Goal: Task Accomplishment & Management: Manage account settings

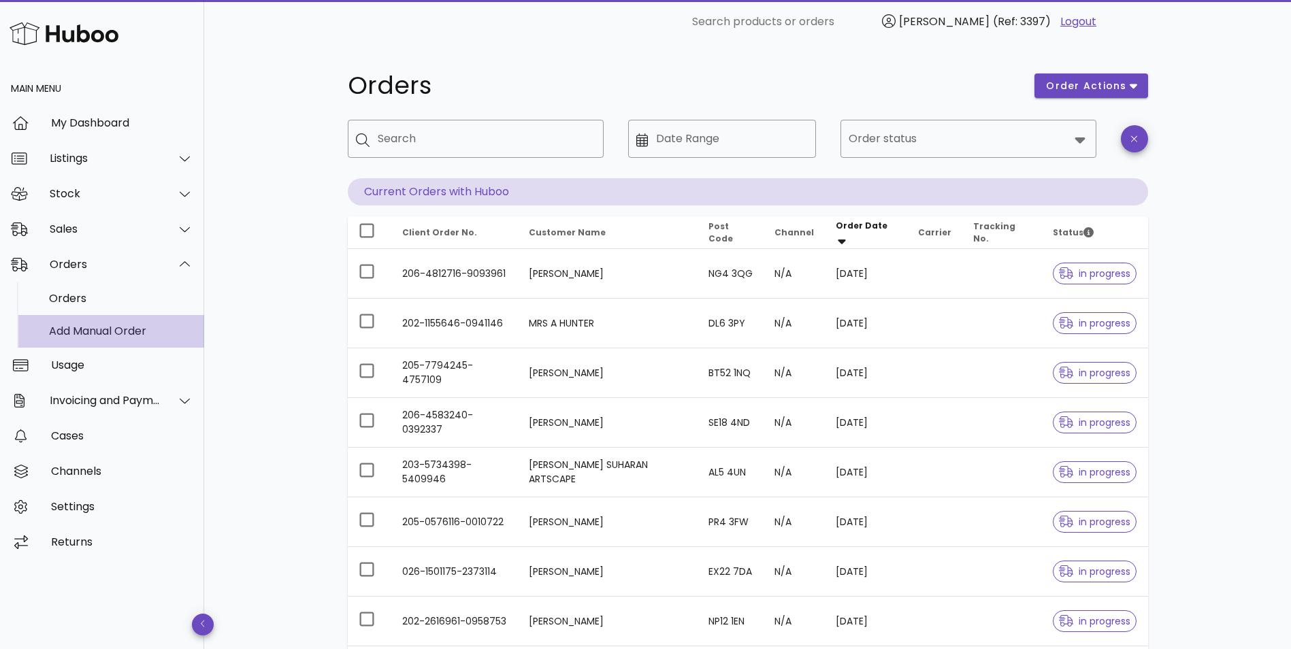
click at [82, 325] on div "Add Manual Order" at bounding box center [121, 330] width 144 height 13
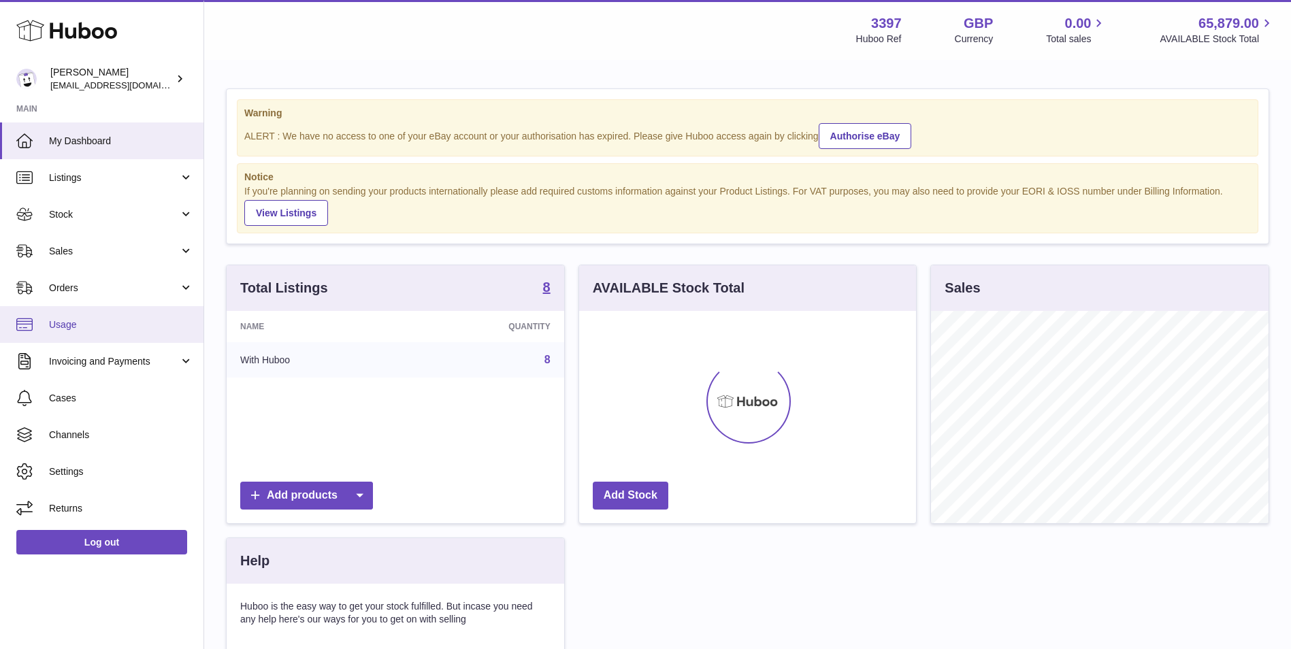
scroll to position [680075, 679950]
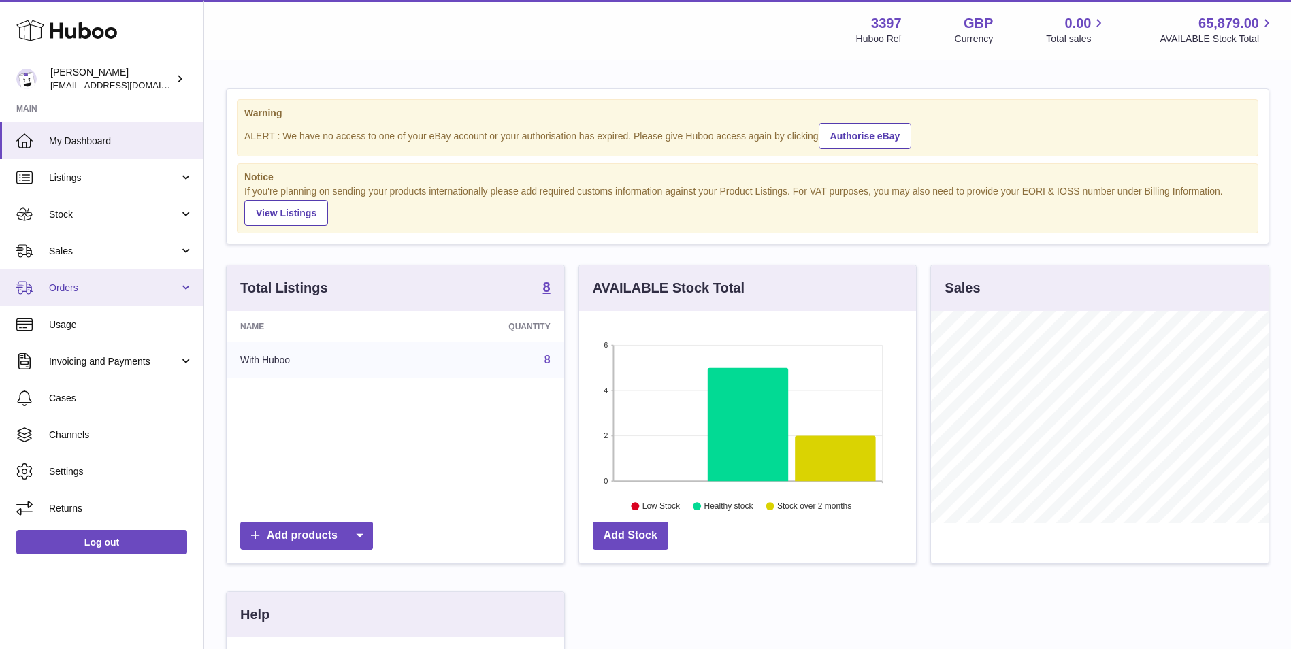
click at [96, 288] on span "Orders" at bounding box center [114, 288] width 130 height 13
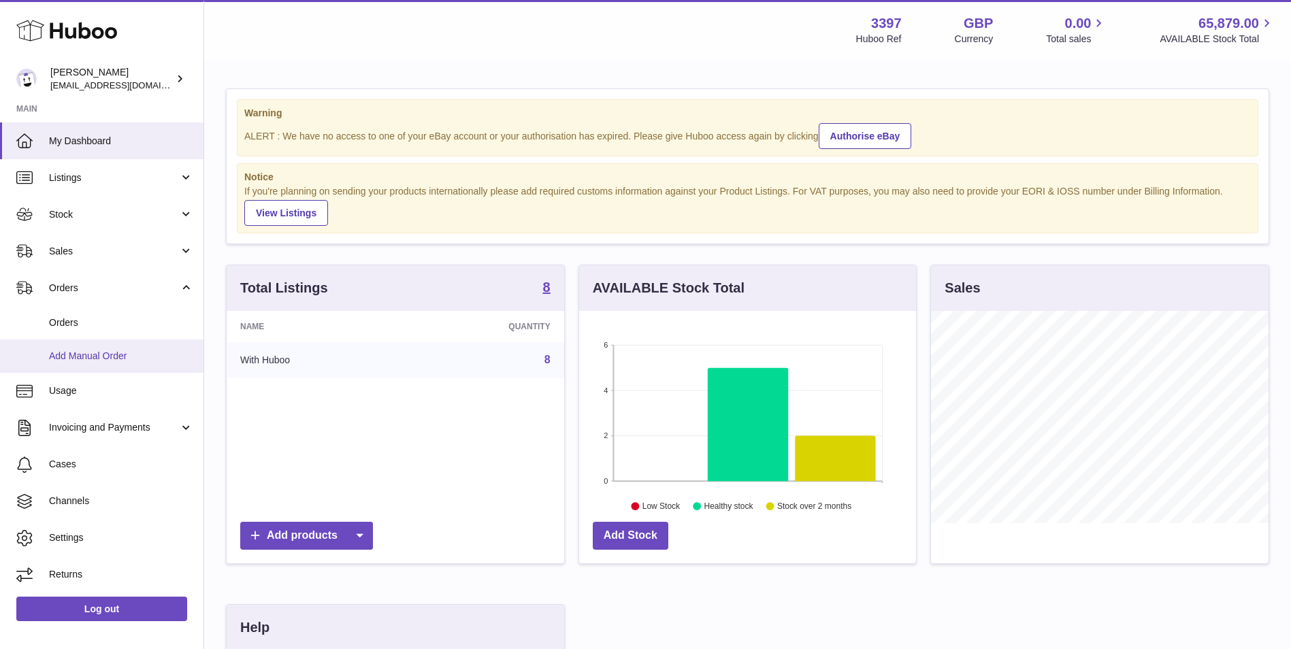
click at [78, 354] on span "Add Manual Order" at bounding box center [121, 356] width 144 height 13
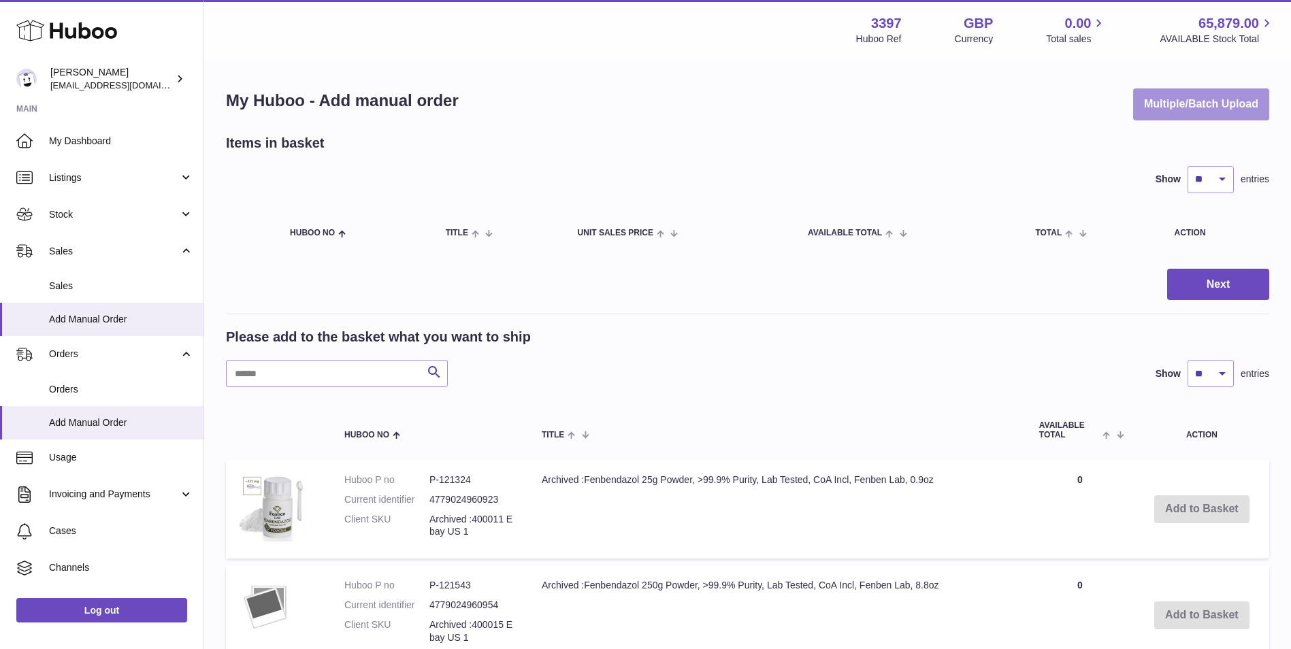
click at [1186, 104] on button "Multiple/Batch Upload" at bounding box center [1201, 104] width 136 height 32
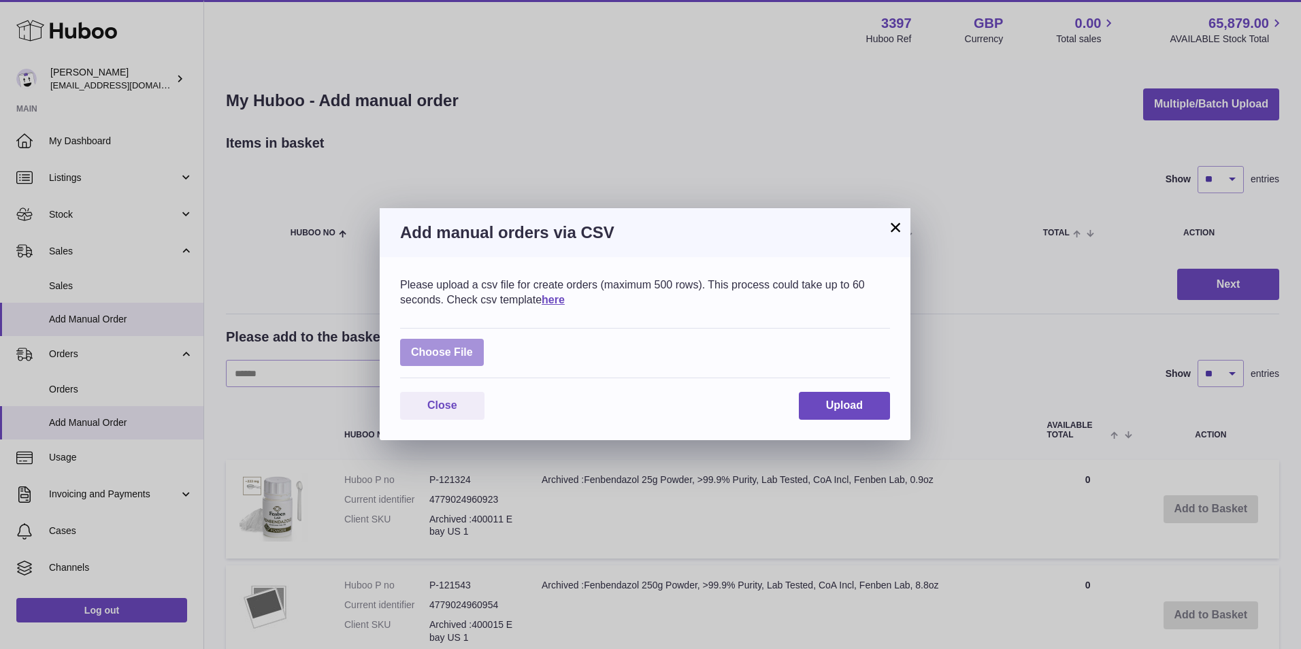
click at [442, 348] on label at bounding box center [442, 353] width 84 height 28
click at [473, 346] on input "file" at bounding box center [473, 346] width 1 height 1
type input "**********"
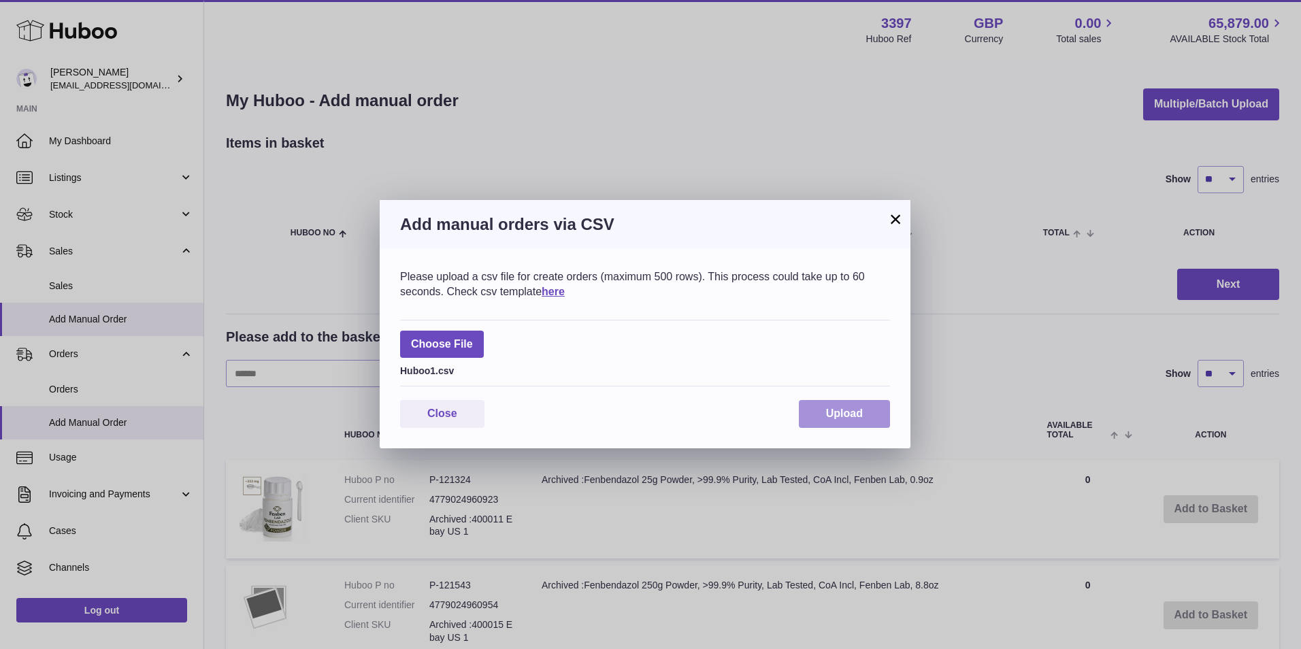
click at [844, 403] on button "Upload" at bounding box center [844, 414] width 91 height 28
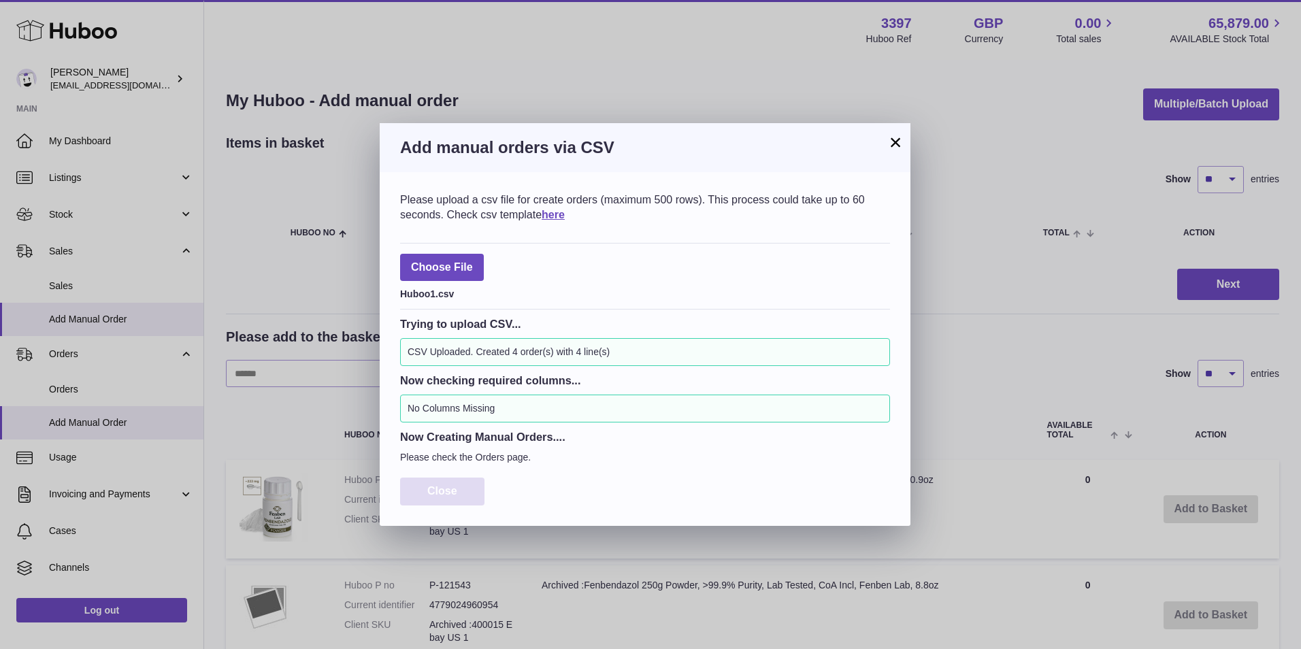
click at [435, 493] on span "Close" at bounding box center [442, 491] width 30 height 12
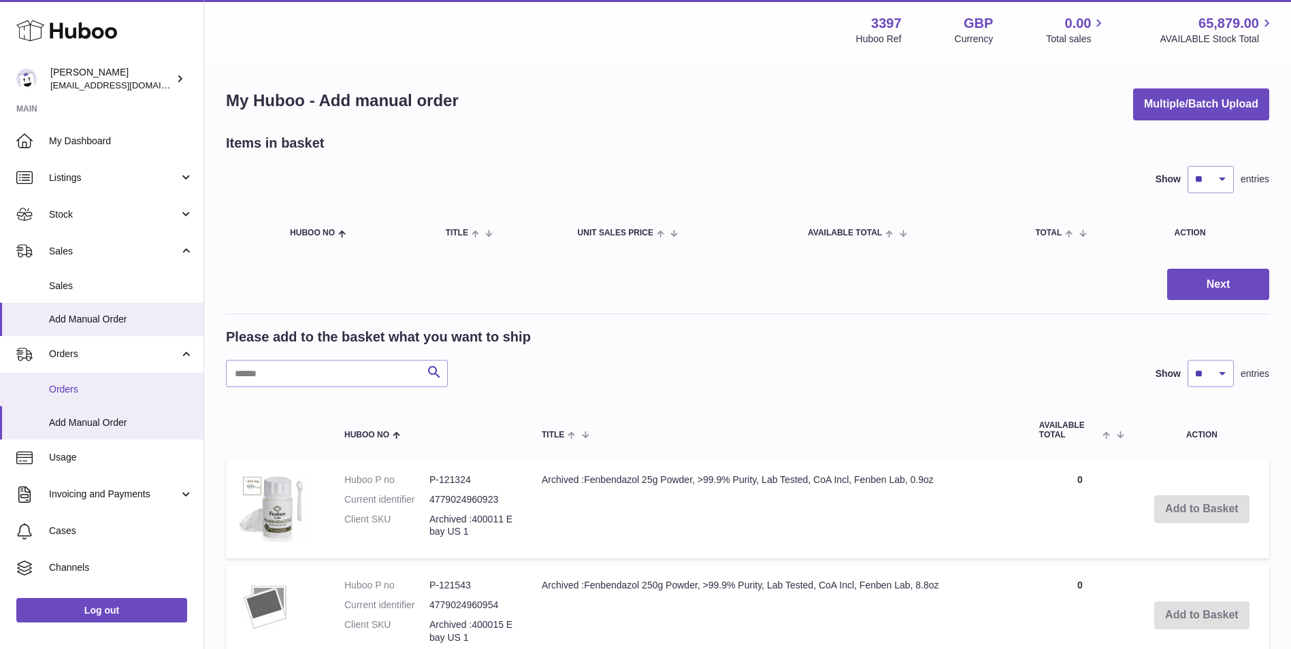
click at [68, 394] on span "Orders" at bounding box center [121, 389] width 144 height 13
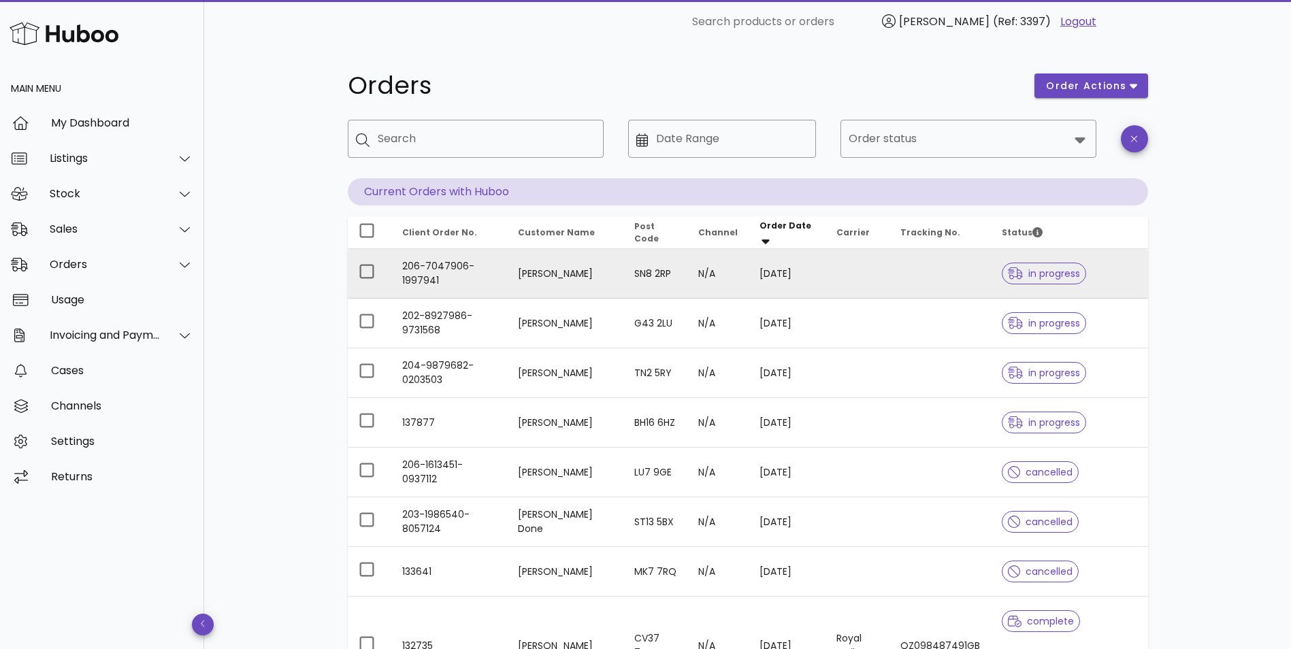
click at [533, 271] on td "[PERSON_NAME]" at bounding box center [565, 274] width 116 height 50
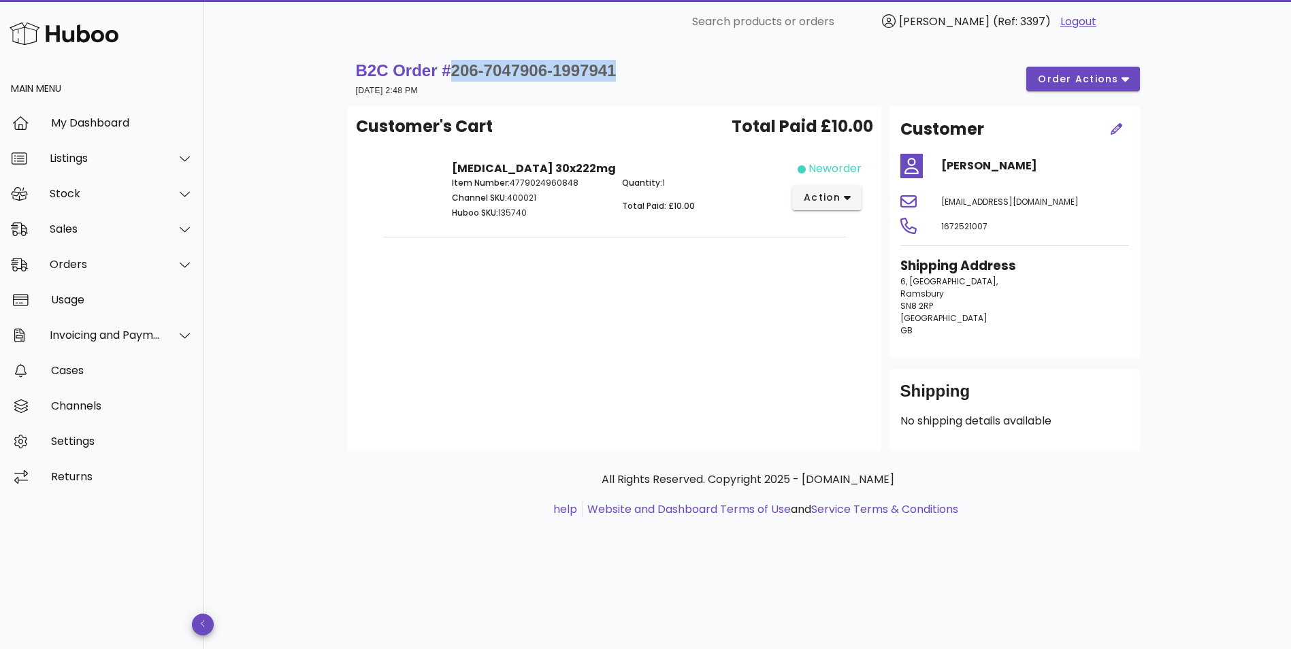
drag, startPoint x: 625, startPoint y: 69, endPoint x: 453, endPoint y: 71, distance: 171.4
click at [453, 71] on div "B2C Order # 206-7047906-1997941 19 August 2025 at 2:48 PM order actions" at bounding box center [748, 79] width 784 height 38
copy span "206-7047906-1997941"
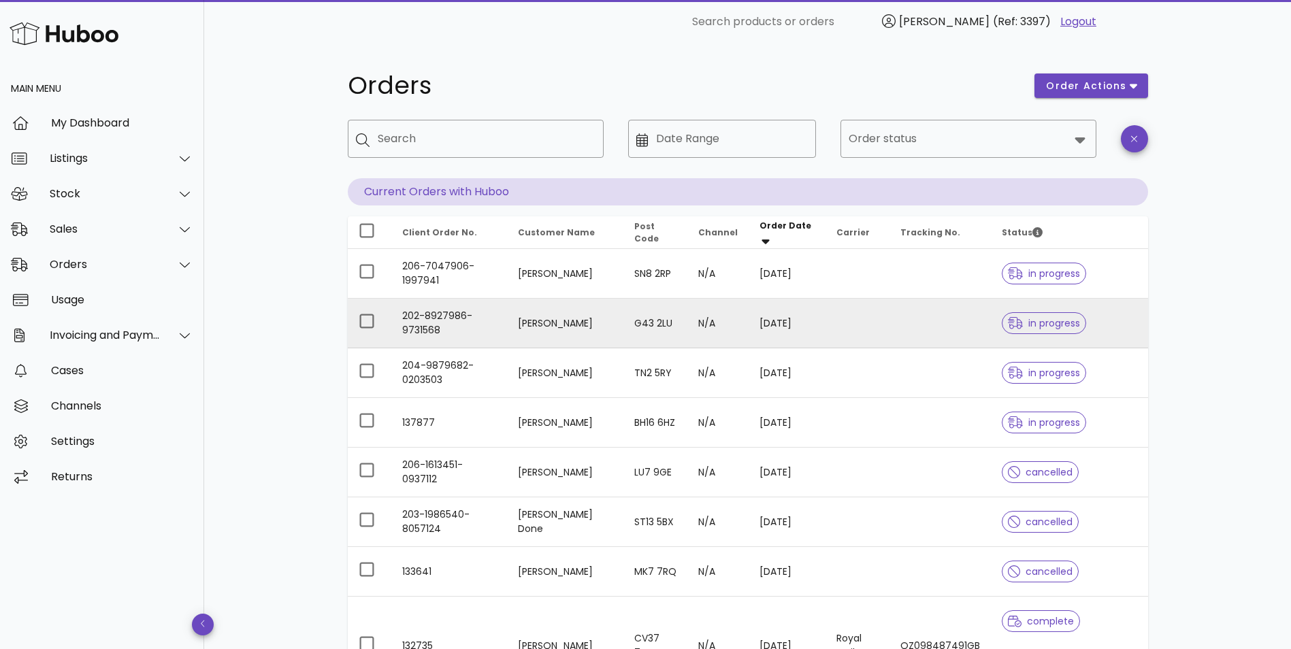
click at [534, 329] on td "martin noble" at bounding box center [565, 324] width 116 height 50
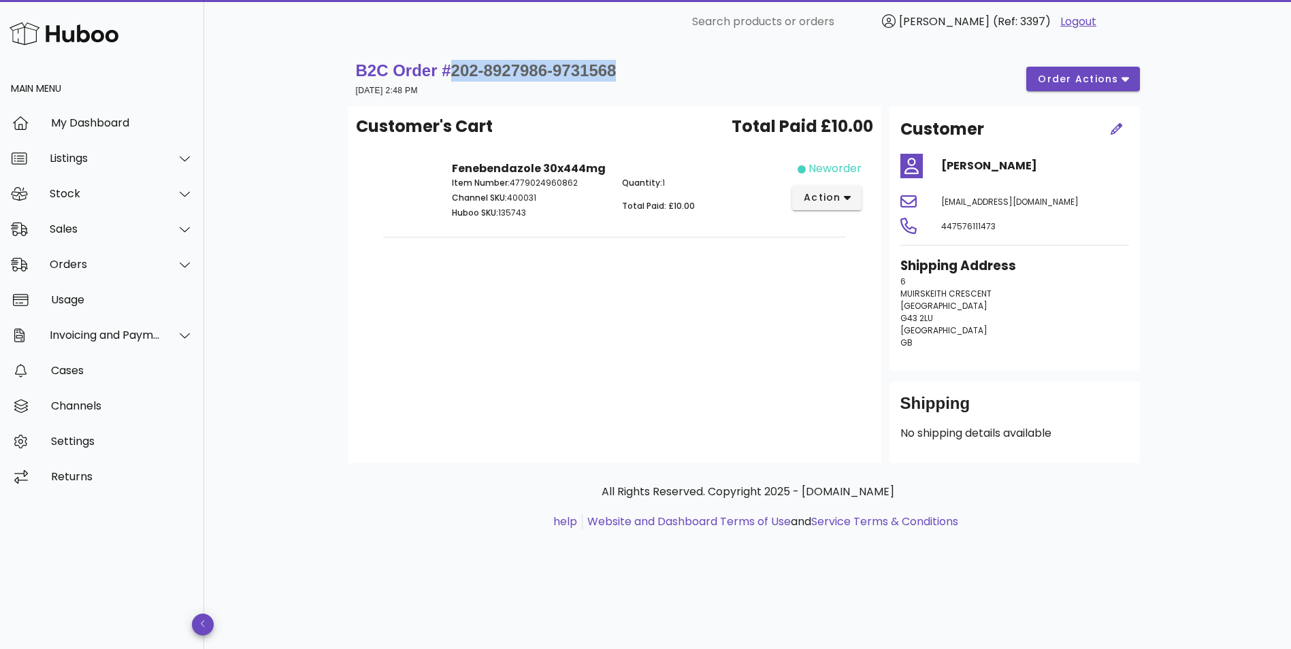
drag, startPoint x: 623, startPoint y: 69, endPoint x: 450, endPoint y: 71, distance: 173.5
click at [450, 71] on div "B2C Order # 202-8927986-9731568 19 August 2025 at 2:48 PM order actions" at bounding box center [748, 79] width 784 height 38
copy span "202-8927986-9731568"
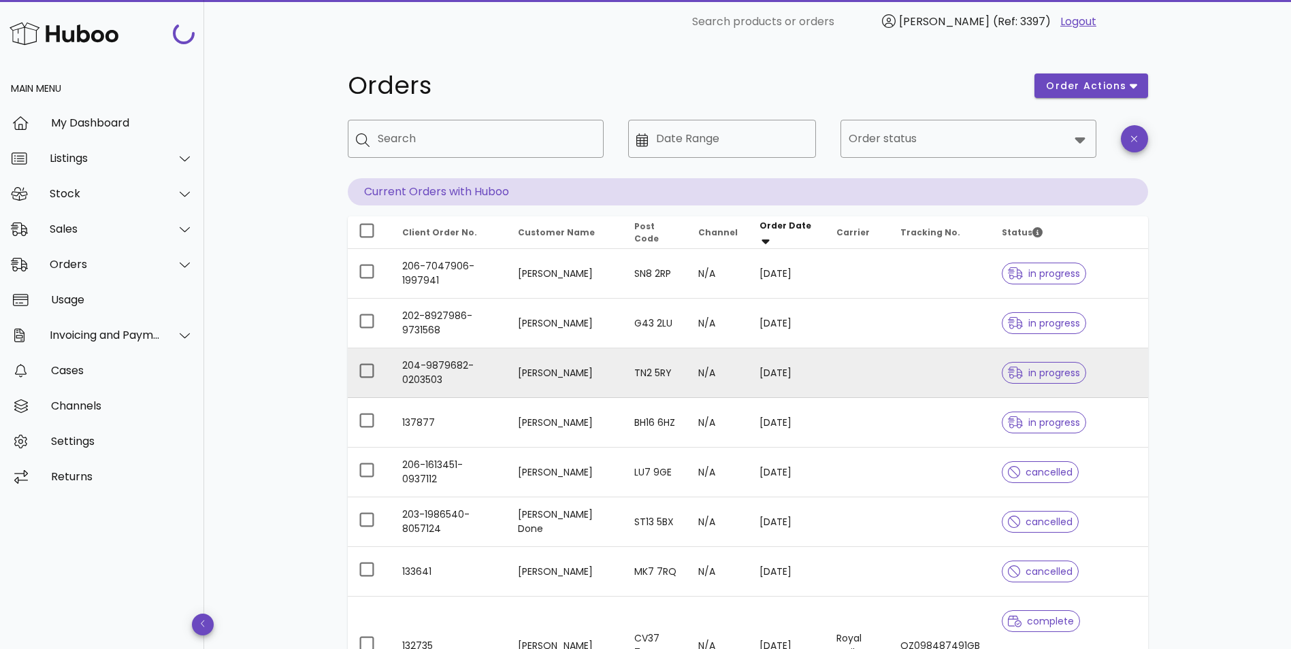
click at [527, 373] on td "Yordan Stoychev" at bounding box center [565, 373] width 116 height 50
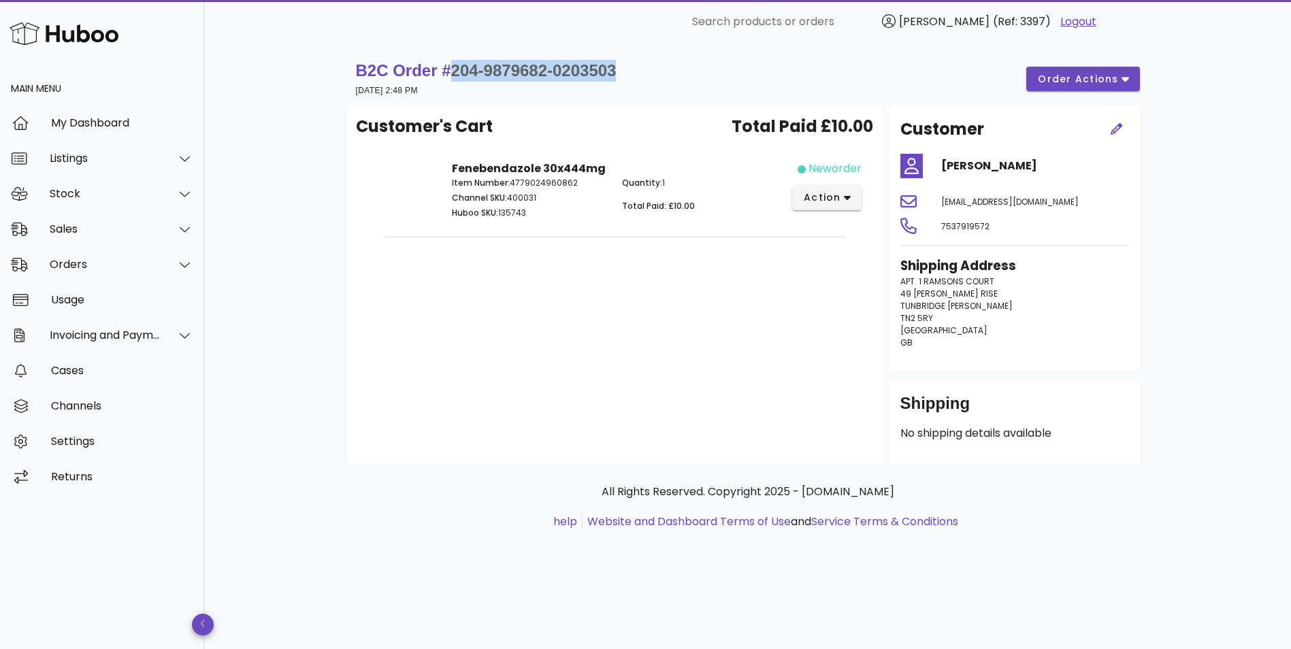
drag, startPoint x: 649, startPoint y: 67, endPoint x: 450, endPoint y: 72, distance: 198.7
click at [450, 72] on div "B2C Order # 204-9879682-0203503 19 August 2025 at 2:48 PM order actions" at bounding box center [748, 79] width 784 height 38
copy span "204-9879682-0203503"
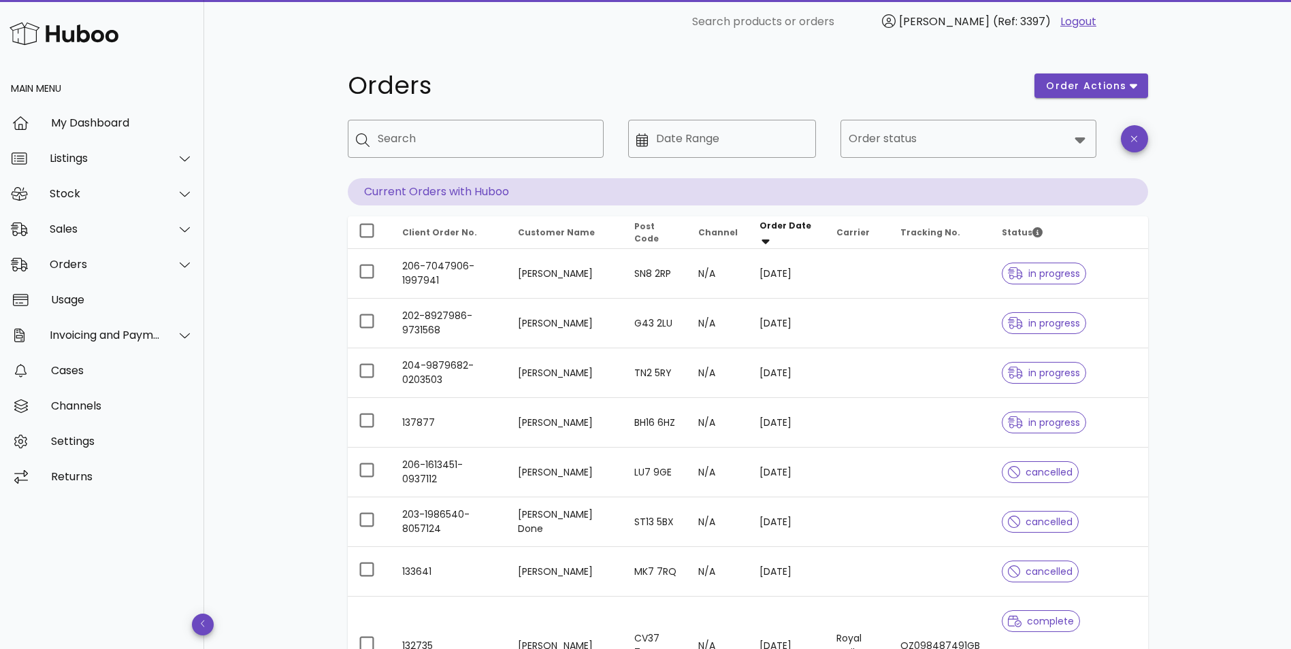
drag, startPoint x: 565, startPoint y: 407, endPoint x: 566, endPoint y: 421, distance: 14.3
click at [565, 407] on td "Penelope Elliott" at bounding box center [565, 423] width 116 height 50
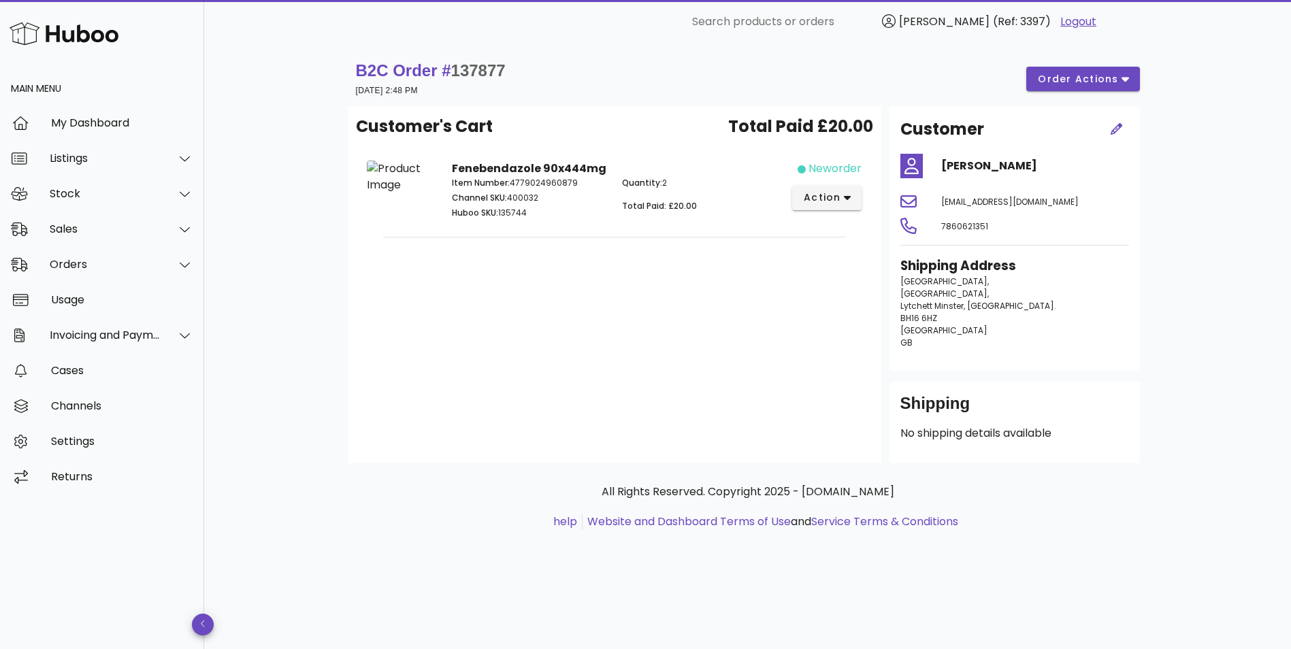
click at [469, 69] on span "137877" at bounding box center [478, 70] width 54 height 18
copy span "137877"
click at [82, 259] on div "Orders" at bounding box center [105, 264] width 111 height 13
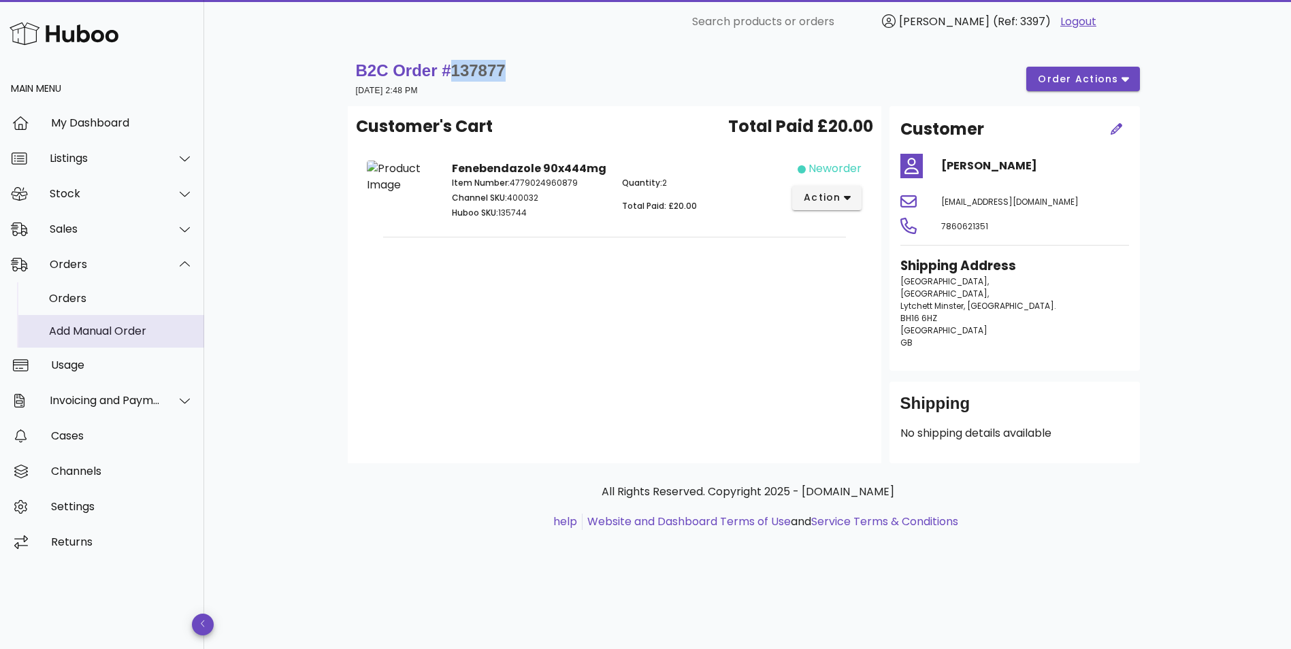
drag, startPoint x: 88, startPoint y: 325, endPoint x: 151, endPoint y: 348, distance: 66.5
click at [88, 326] on div "Add Manual Order" at bounding box center [121, 330] width 144 height 13
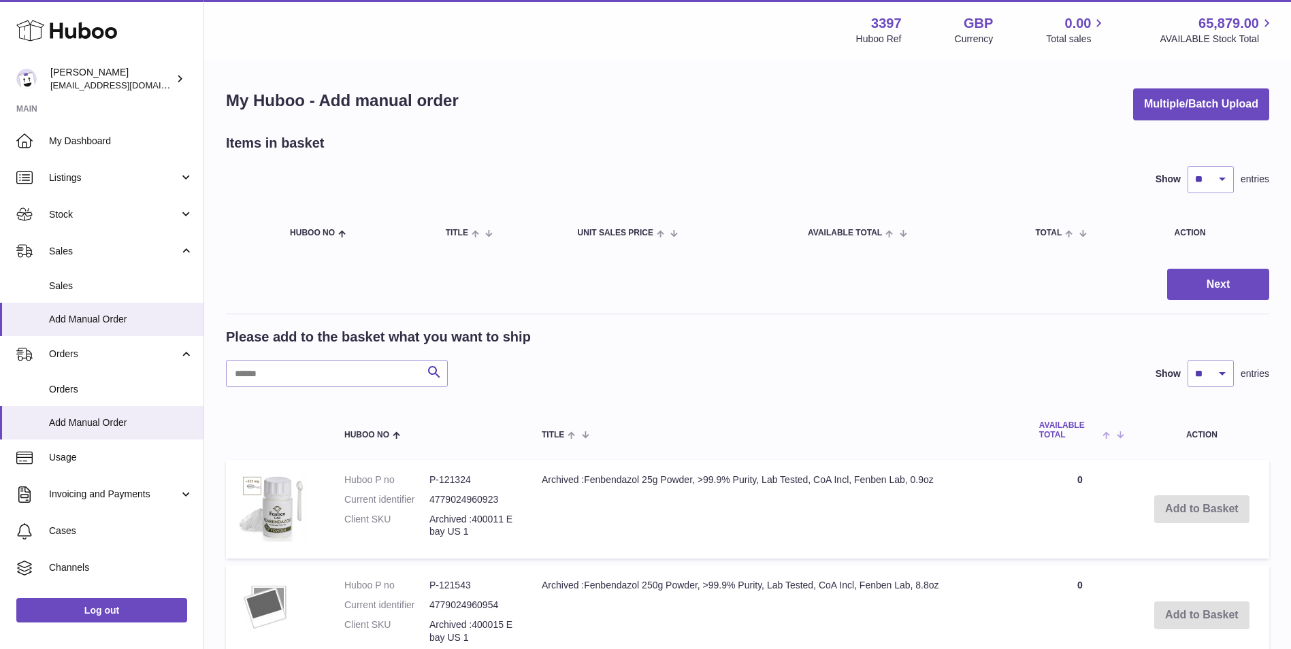
click at [1084, 430] on span "AVAILABLE Total" at bounding box center [1069, 430] width 61 height 18
click at [1085, 430] on span "AVAILABLE Total" at bounding box center [1074, 430] width 70 height 18
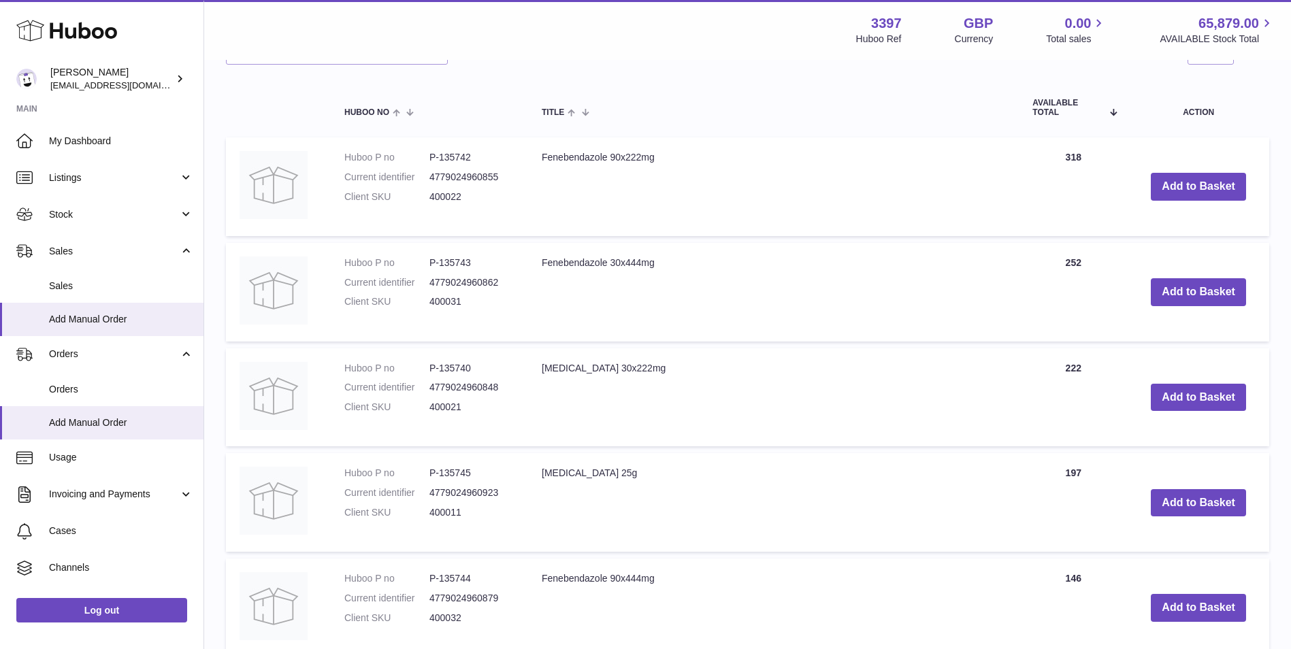
scroll to position [408, 0]
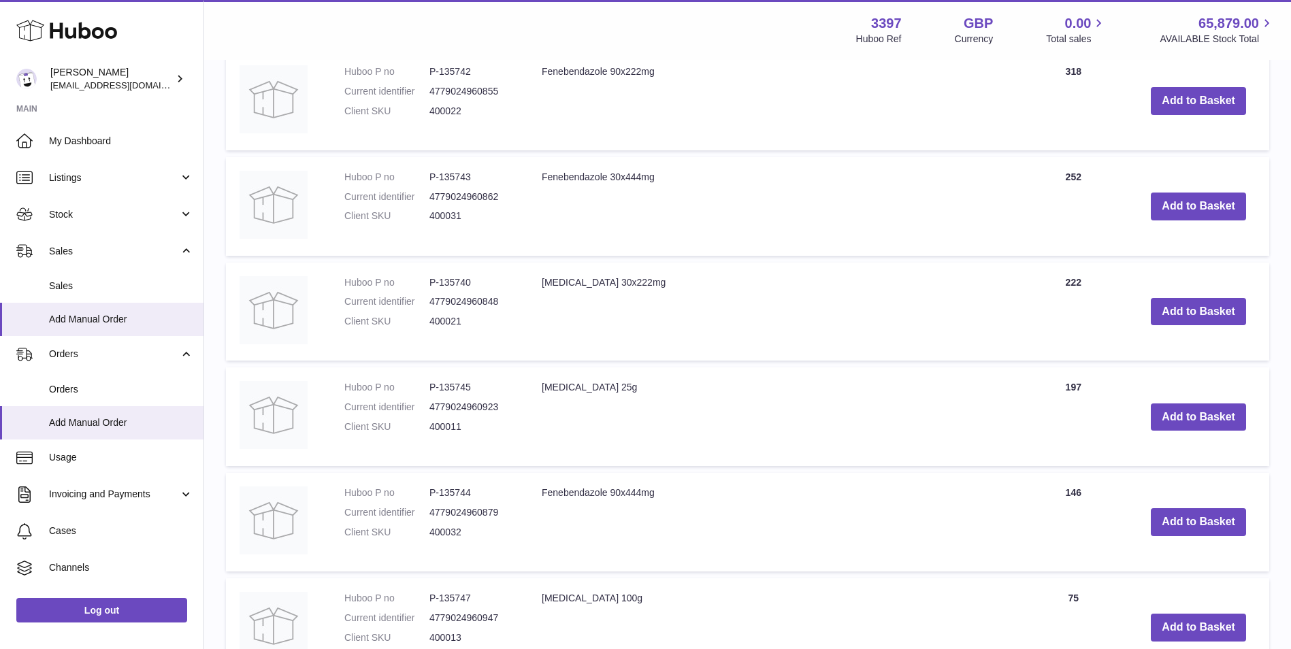
click at [452, 532] on dd "400032" at bounding box center [471, 532] width 85 height 13
copy dd "400032"
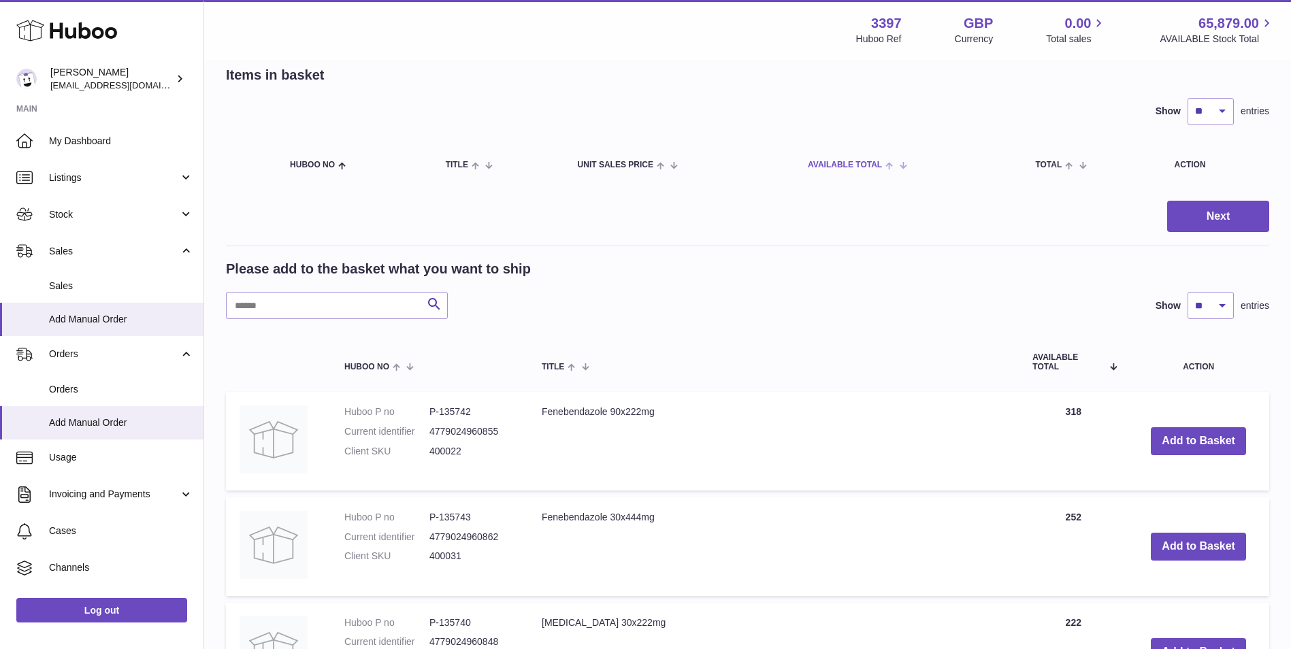
scroll to position [0, 0]
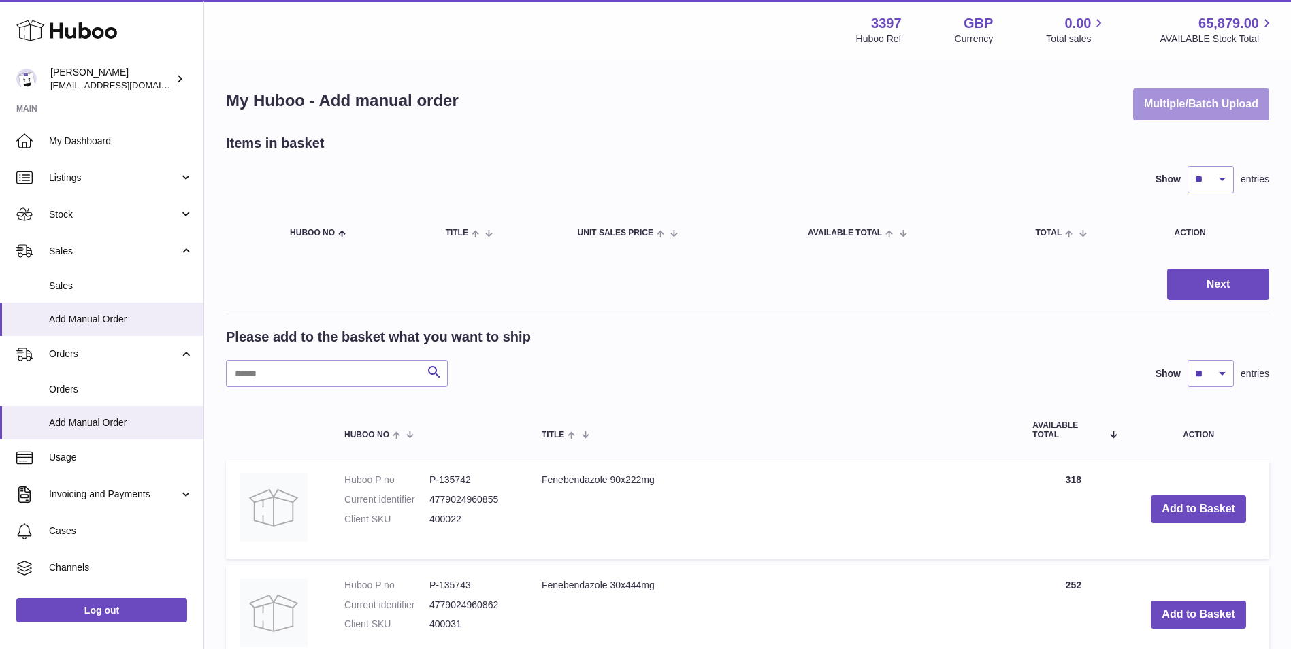
click at [1254, 102] on button "Multiple/Batch Upload" at bounding box center [1201, 104] width 136 height 32
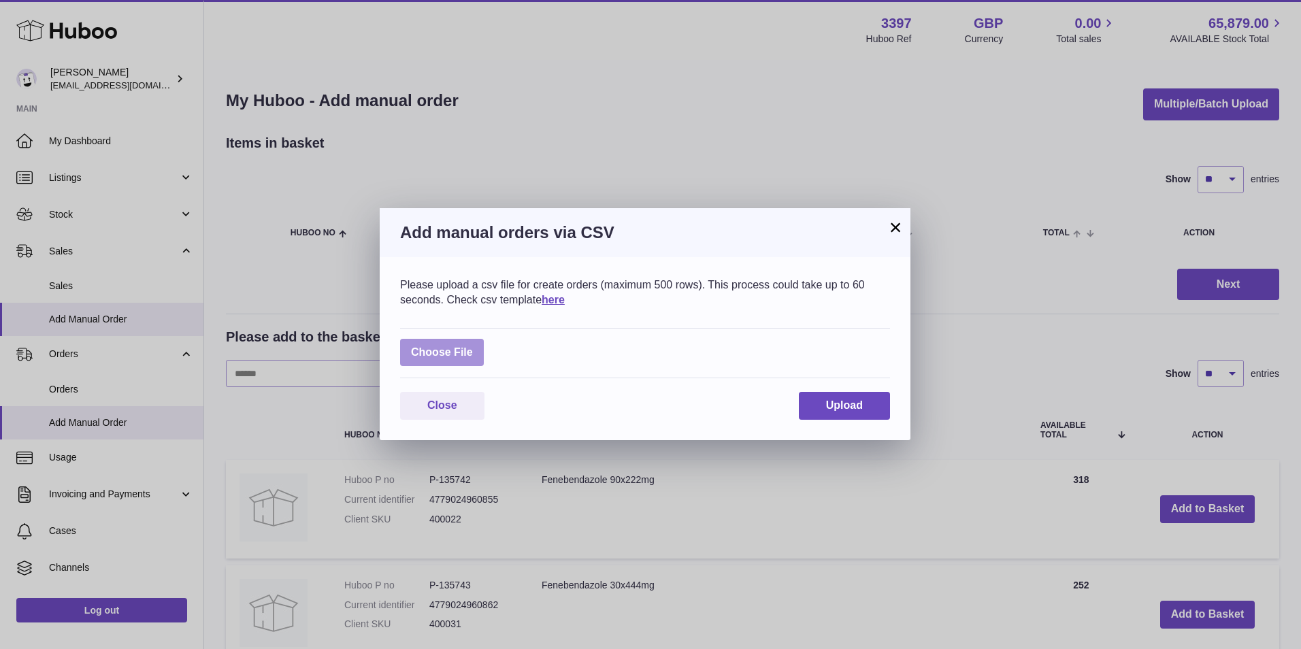
click at [457, 352] on label at bounding box center [442, 353] width 84 height 28
click at [473, 346] on input "file" at bounding box center [473, 346] width 1 height 1
type input "**********"
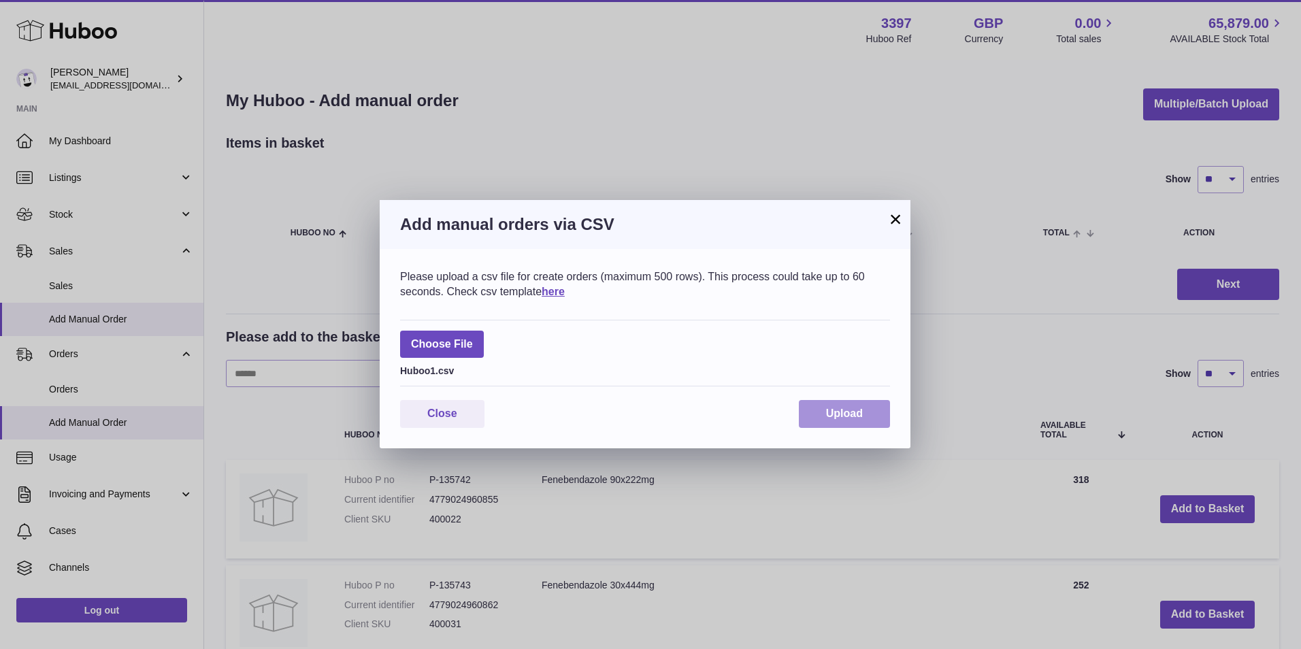
click at [851, 412] on span "Upload" at bounding box center [844, 413] width 37 height 12
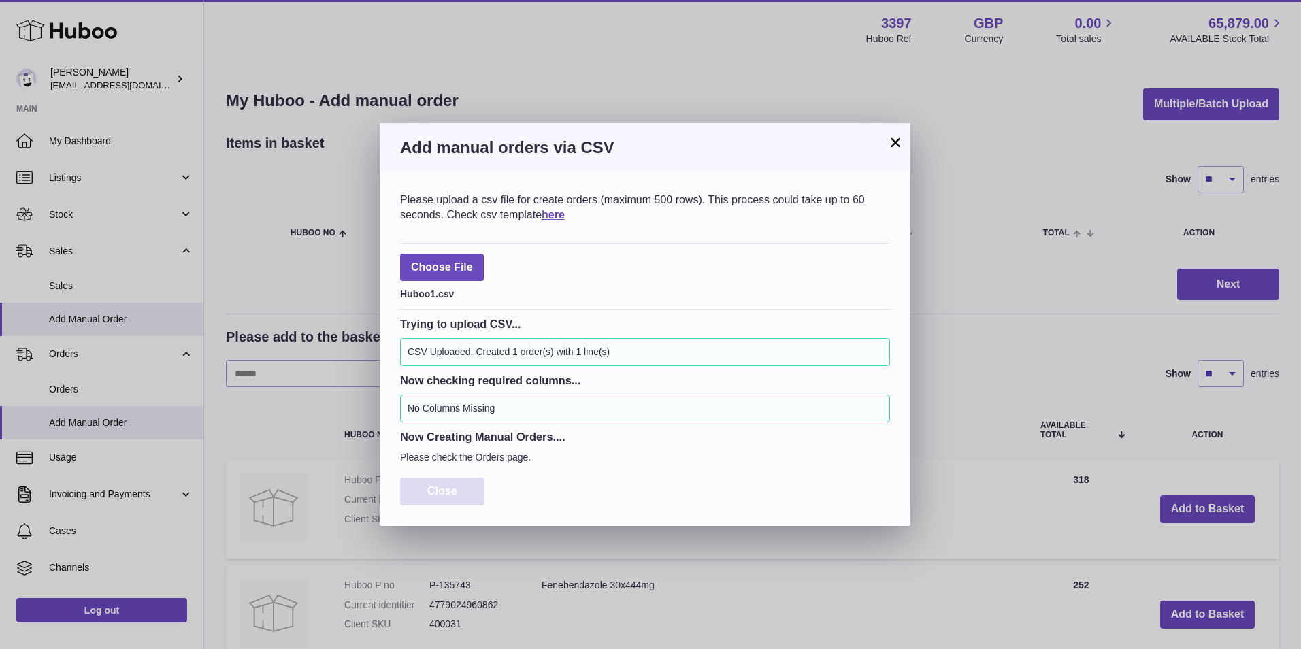
click at [447, 483] on button "Close" at bounding box center [442, 492] width 84 height 28
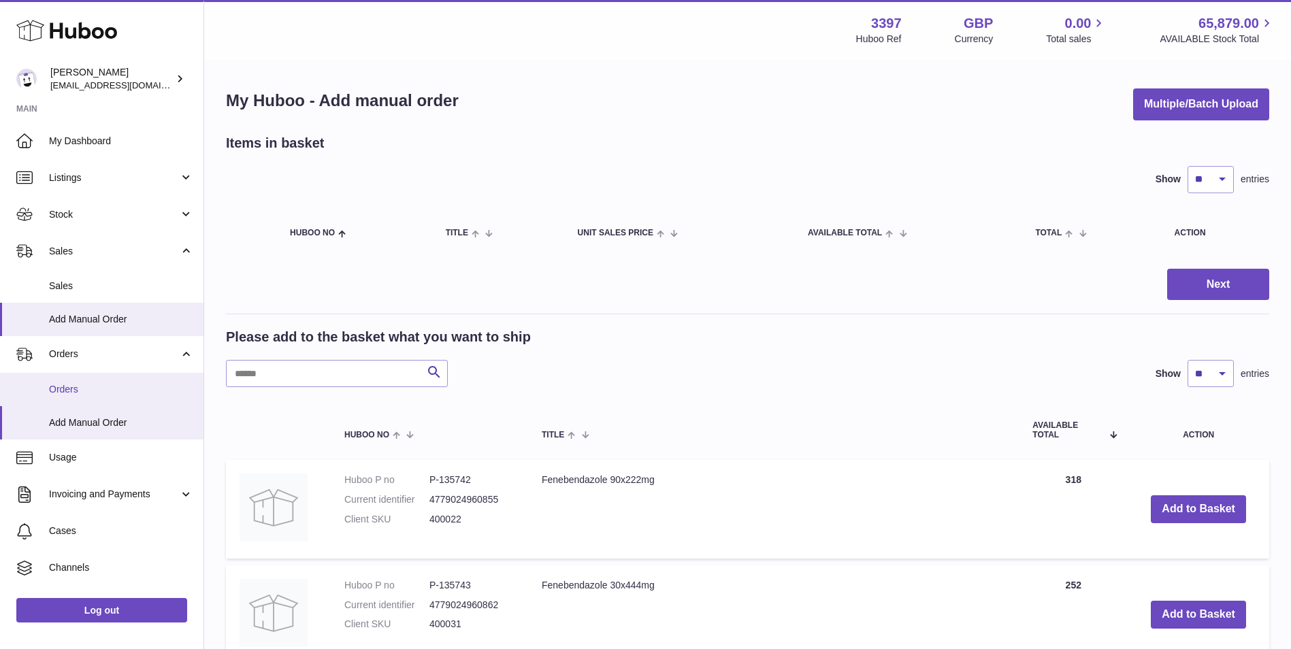
click at [73, 391] on span "Orders" at bounding box center [121, 389] width 144 height 13
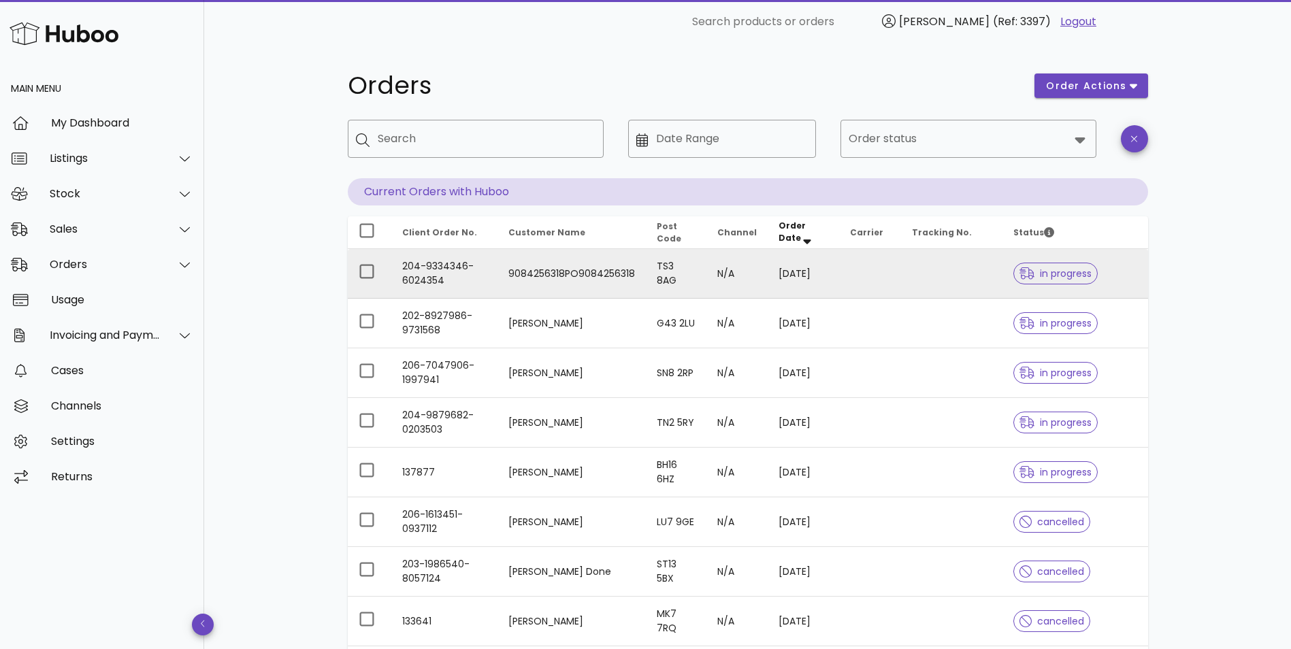
click at [592, 282] on td "9084256318PO9084256318" at bounding box center [571, 274] width 148 height 50
